Goal: Task Accomplishment & Management: Use online tool/utility

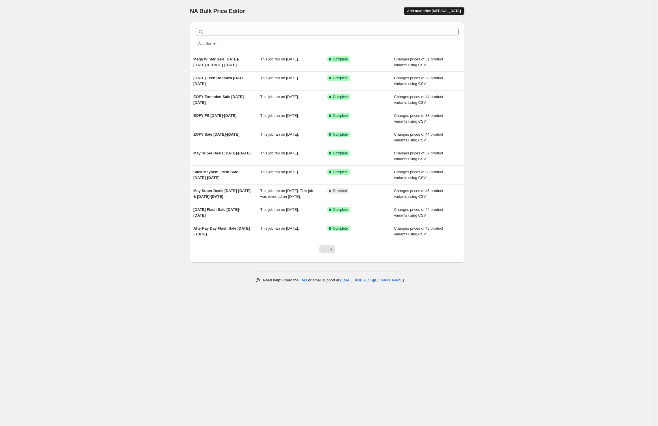
click at [443, 13] on span "Add new price [MEDICAL_DATA]" at bounding box center [434, 11] width 54 height 5
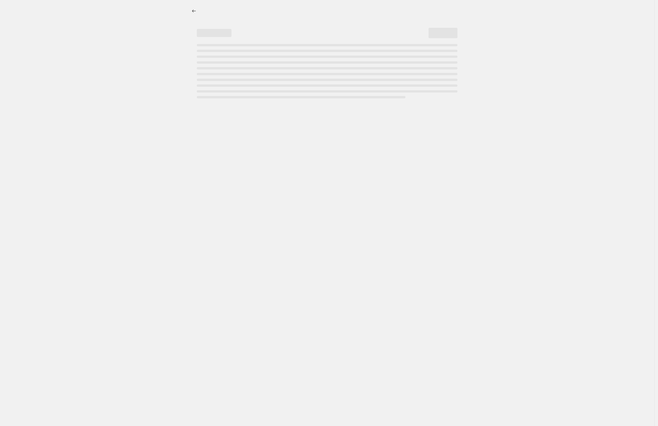
select select "percentage"
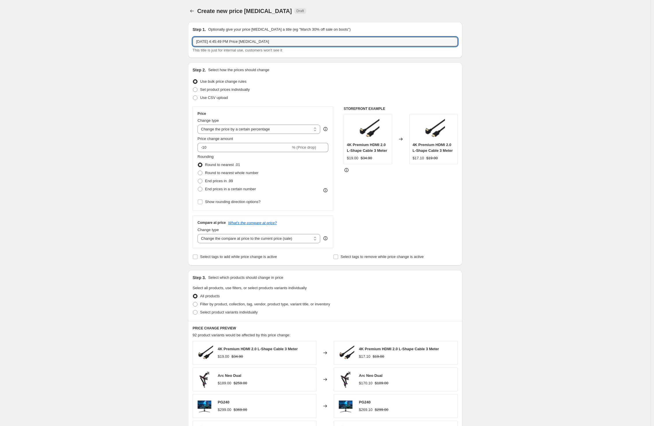
drag, startPoint x: 196, startPoint y: 35, endPoint x: 183, endPoint y: 35, distance: 13.0
click at [183, 35] on div "Create new price [MEDICAL_DATA]. This page is ready Create new price [MEDICAL_D…" at bounding box center [325, 289] width 288 height 578
type input "Afterpay Day Flash Sale [DATE]-[DATE]"
click at [221, 97] on span "Use CSV upload" at bounding box center [214, 97] width 28 height 4
click at [193, 96] on input "Use CSV upload" at bounding box center [193, 95] width 0 height 0
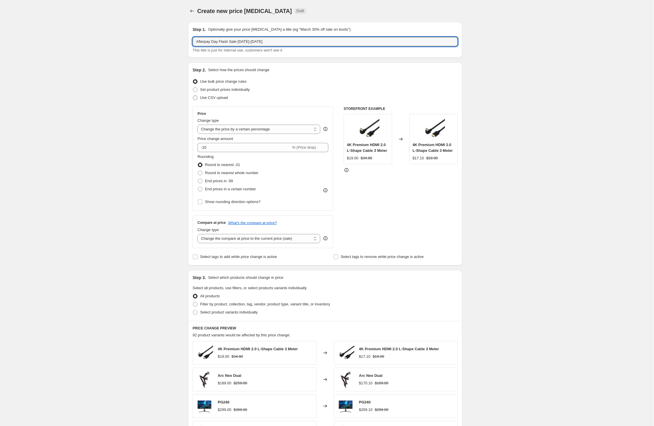
radio input "true"
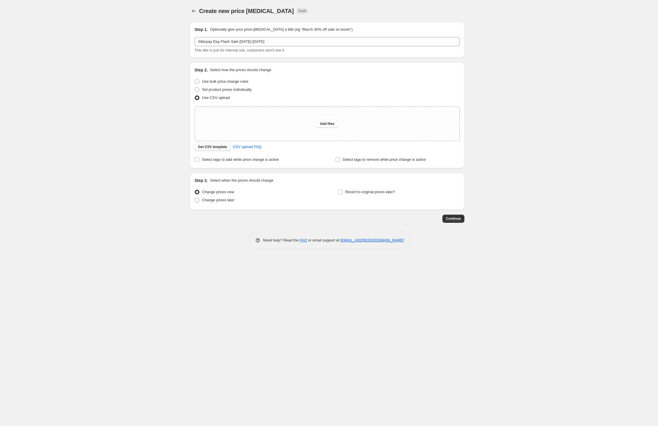
click at [207, 144] on span "Get CSV template" at bounding box center [212, 146] width 29 height 5
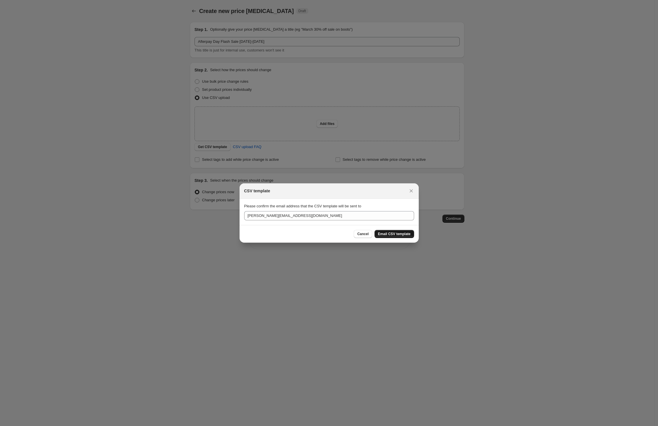
click at [391, 231] on button "Email CSV template" at bounding box center [394, 234] width 40 height 8
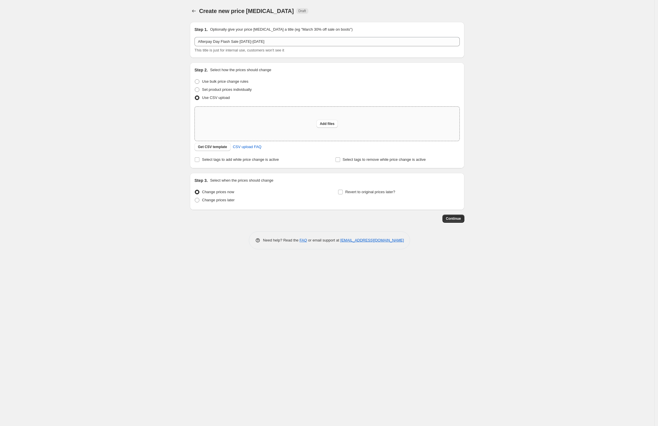
click at [284, 116] on div "Add files" at bounding box center [327, 124] width 265 height 34
type input "C:\fakepath\Afterpay Day Pricing Upload.csv"
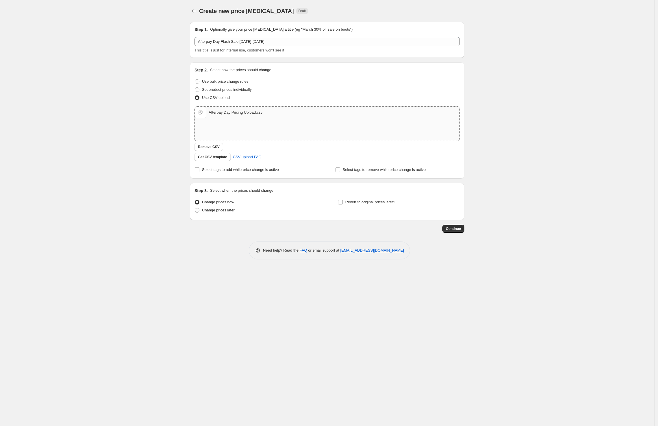
click at [213, 214] on div "Change prices now Change prices later" at bounding box center [255, 206] width 122 height 17
click at [222, 210] on span "Change prices later" at bounding box center [218, 210] width 33 height 4
click at [195, 208] on input "Change prices later" at bounding box center [195, 208] width 0 height 0
radio input "true"
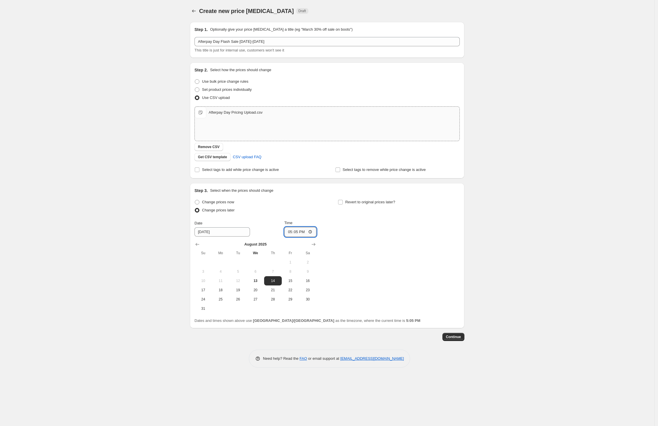
click at [298, 229] on input "17:05" at bounding box center [300, 232] width 32 height 10
click at [308, 231] on input "17:05" at bounding box center [300, 232] width 32 height 10
type input "23:00"
click at [375, 249] on div "Change prices now Change prices later Date [DATE] Time 23:00 [DATE] Su Mo Tu We…" at bounding box center [326, 255] width 265 height 115
click at [256, 283] on span "13" at bounding box center [255, 280] width 13 height 5
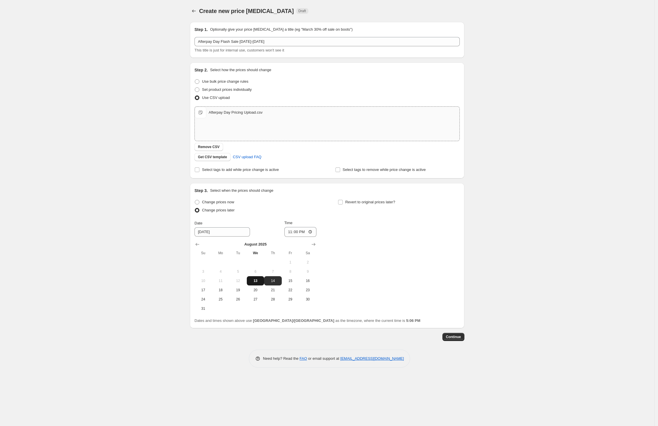
type input "[DATE]"
click at [457, 340] on button "Continue" at bounding box center [453, 337] width 22 height 8
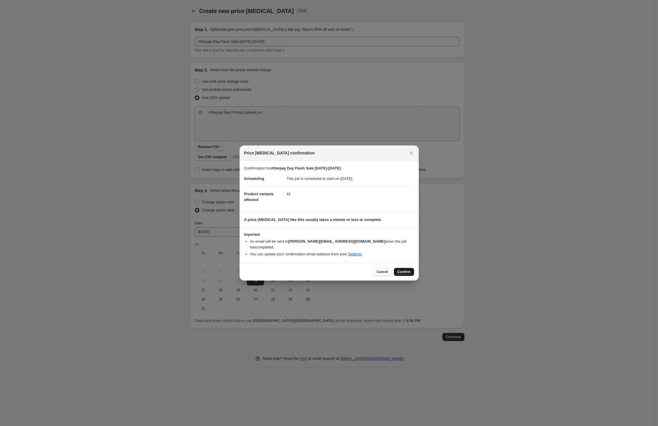
click at [408, 268] on button "Confirm" at bounding box center [404, 272] width 20 height 8
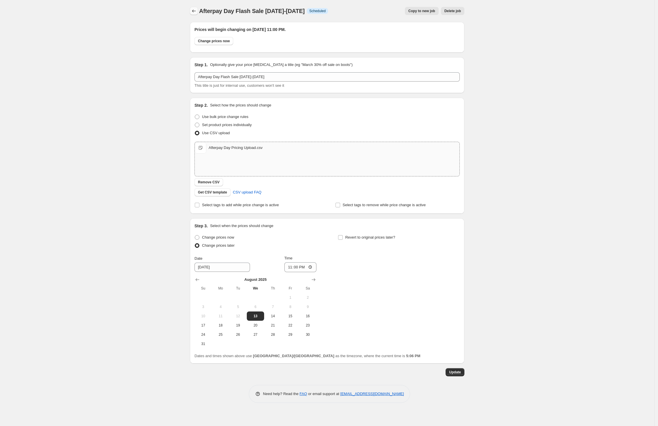
click at [194, 14] on button "Price change jobs" at bounding box center [194, 11] width 8 height 8
